Goal: Transaction & Acquisition: Subscribe to service/newsletter

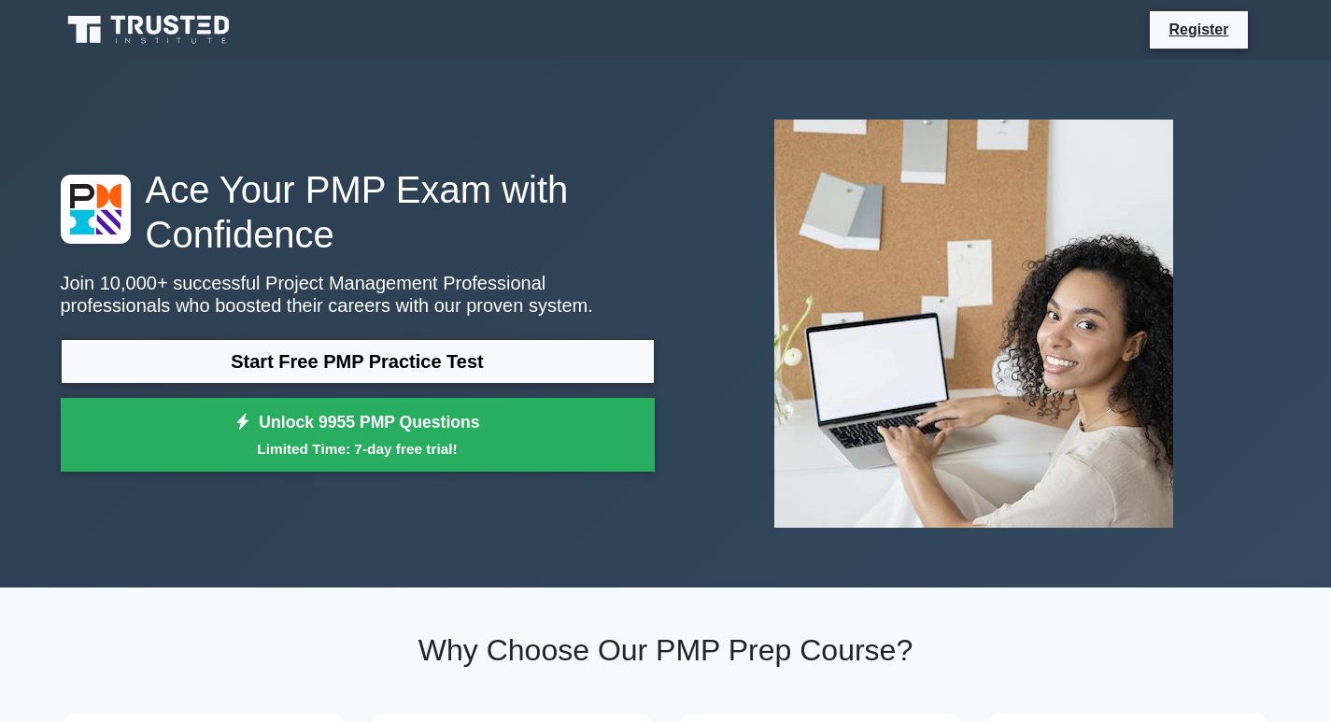
click at [518, 429] on link "Unlock 9955 PMP Questions Limited Time: 7-day free trial!" at bounding box center [358, 435] width 594 height 75
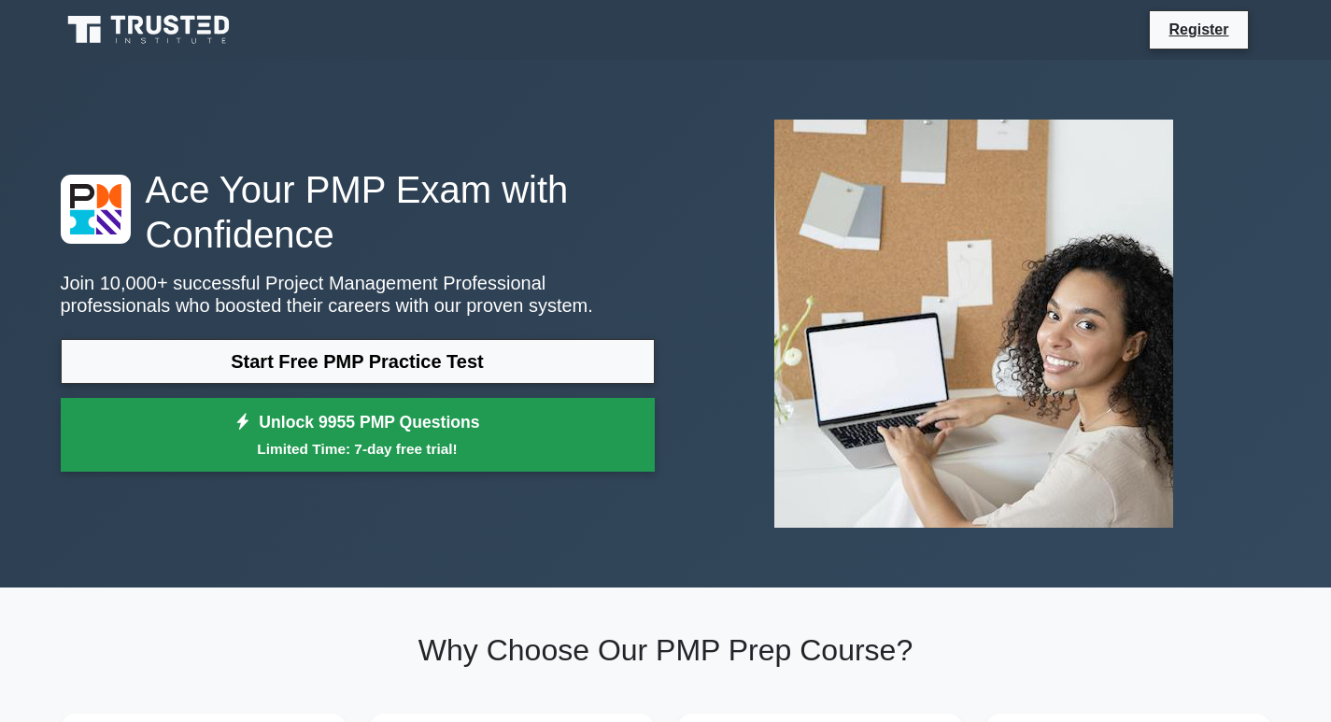
click at [577, 441] on small "Limited Time: 7-day free trial!" at bounding box center [357, 448] width 547 height 21
click at [577, 440] on small "Limited Time: 7-day free trial!" at bounding box center [357, 448] width 547 height 21
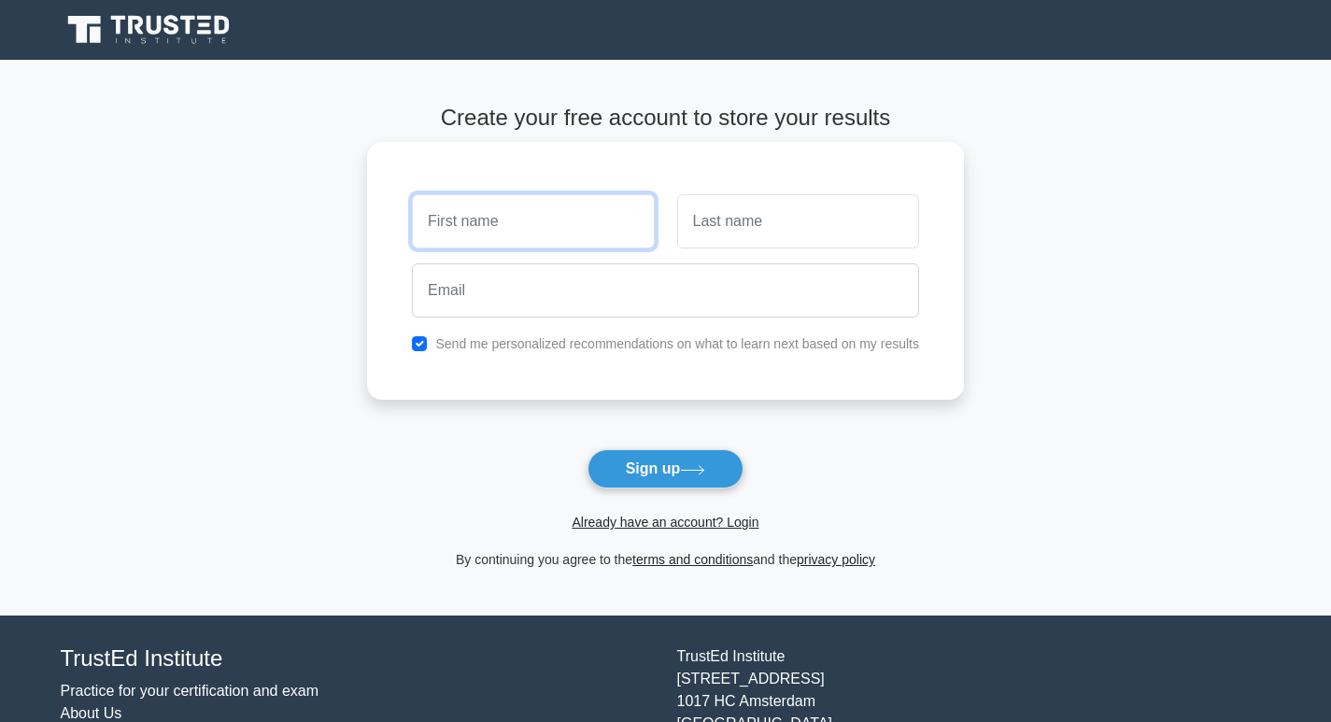
click at [499, 220] on input "text" at bounding box center [533, 221] width 242 height 54
type input "khyle"
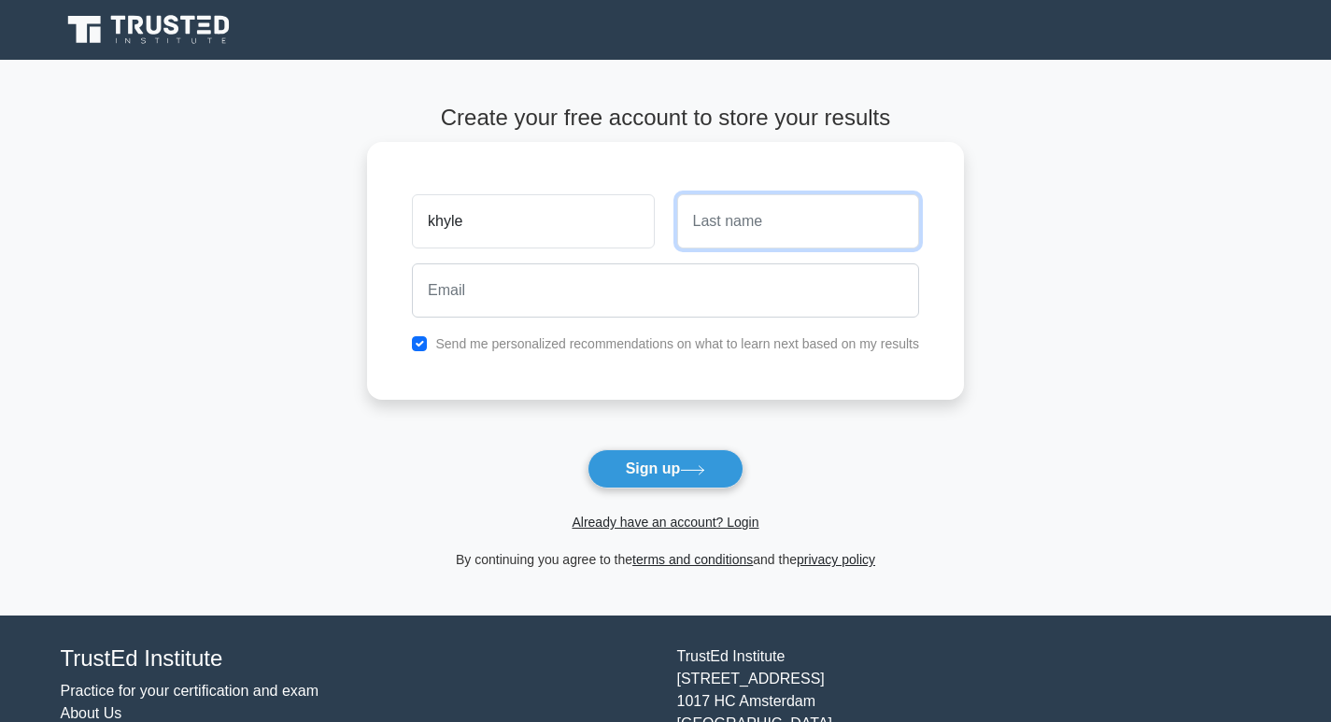
click at [823, 218] on input "text" at bounding box center [798, 221] width 242 height 54
type input "payas"
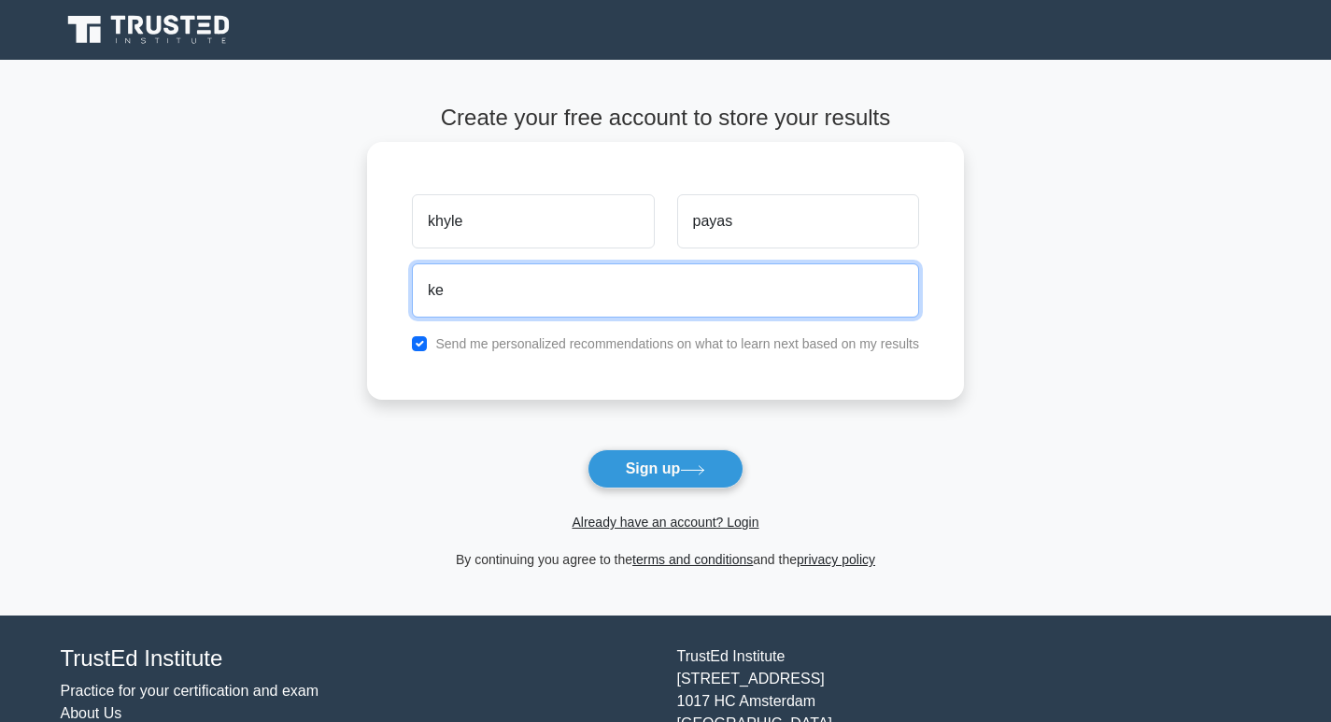
type input "k"
type input "+"
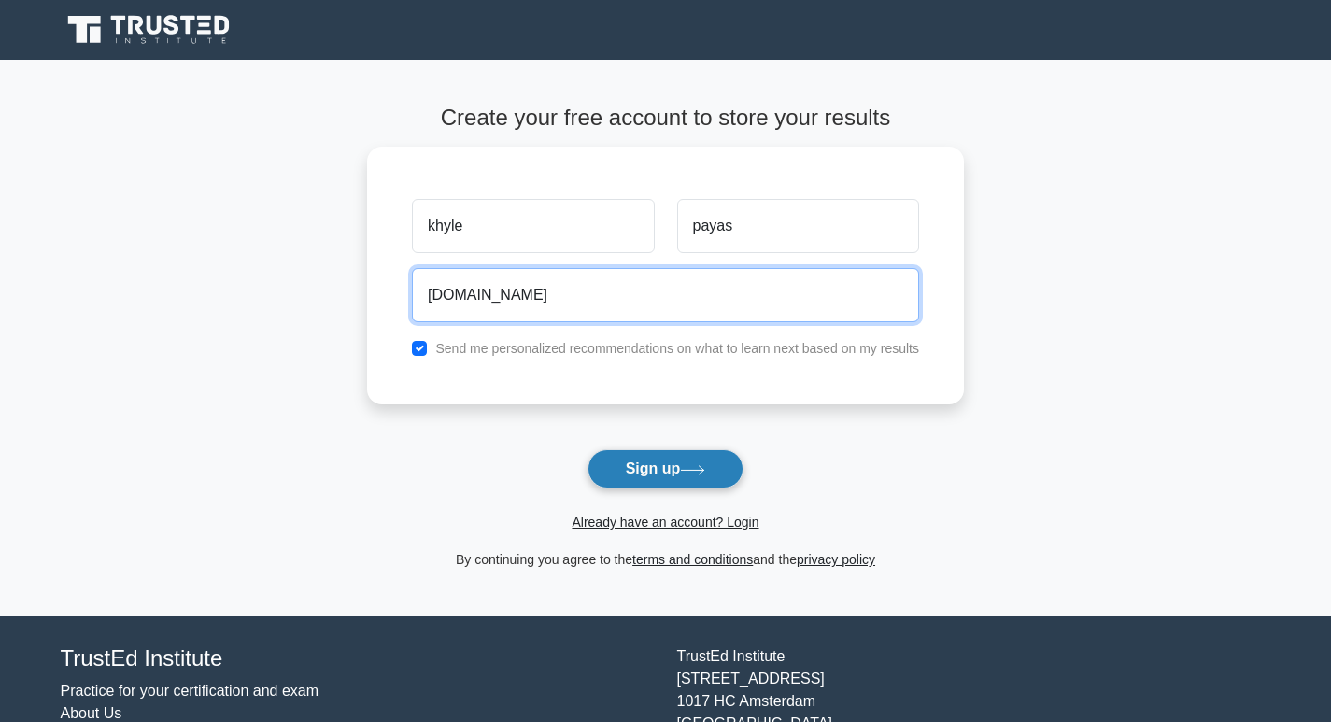
type input "kenneth.lhorelie.com"
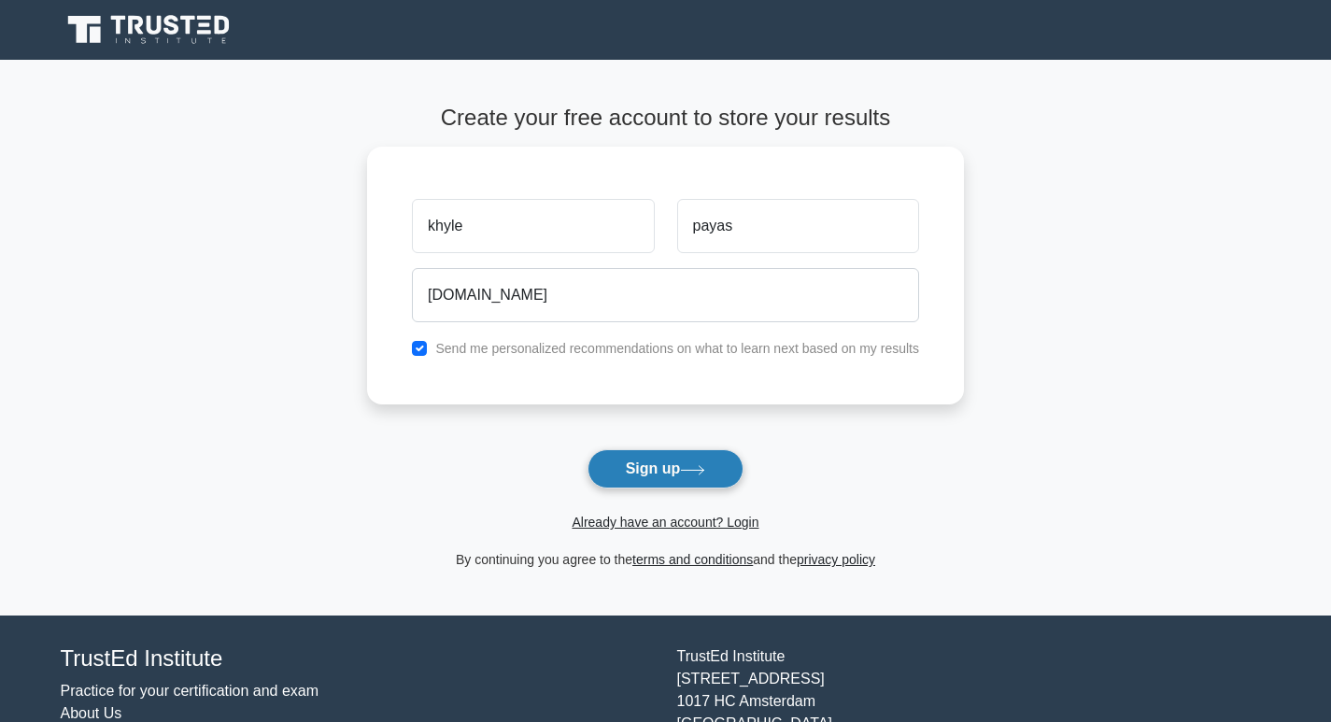
click at [637, 484] on button "Sign up" at bounding box center [665, 468] width 157 height 39
click at [644, 480] on button "Sign up" at bounding box center [665, 468] width 157 height 39
click at [684, 466] on button "Sign up" at bounding box center [665, 468] width 157 height 39
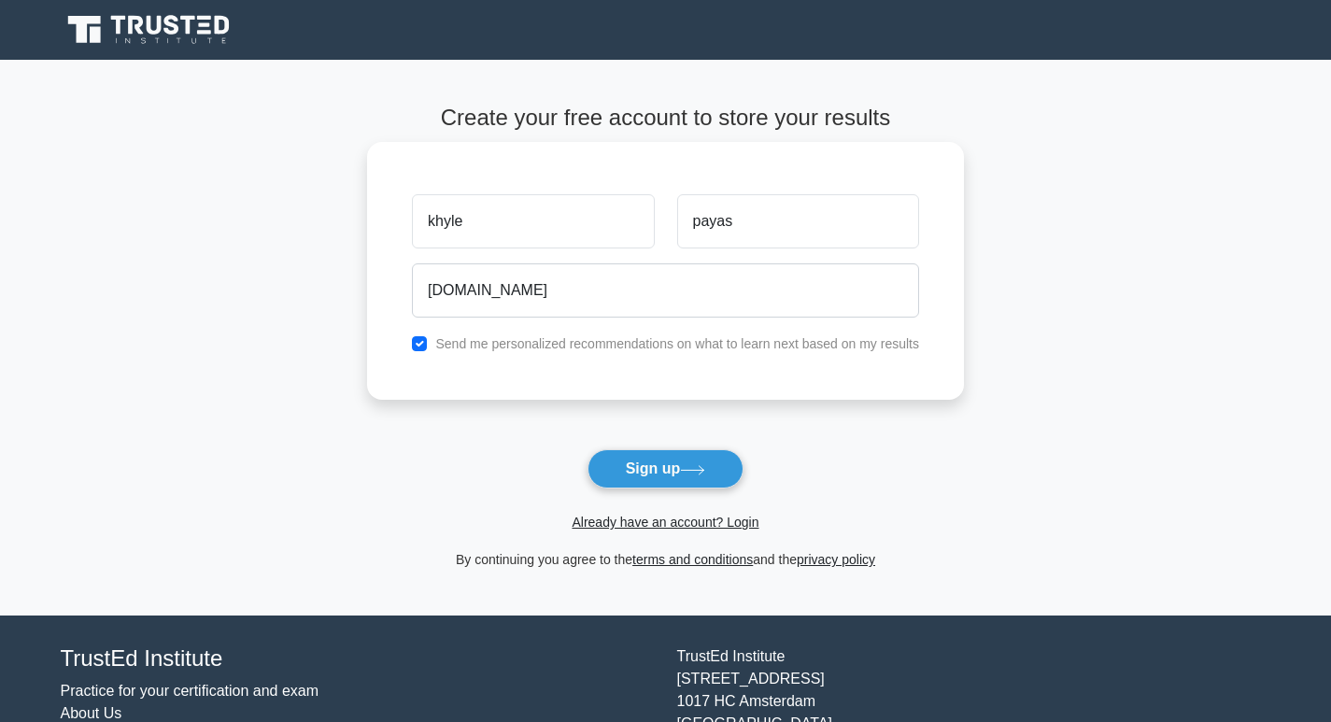
click at [625, 351] on label "Send me personalized recommendations on what to learn next based on my results" at bounding box center [677, 343] width 484 height 15
click at [687, 472] on icon at bounding box center [692, 470] width 25 height 10
click at [425, 346] on input "checkbox" at bounding box center [419, 343] width 15 height 15
click at [427, 346] on input "checkbox" at bounding box center [419, 343] width 15 height 15
checkbox input "true"
